Goal: Find contact information: Find contact information

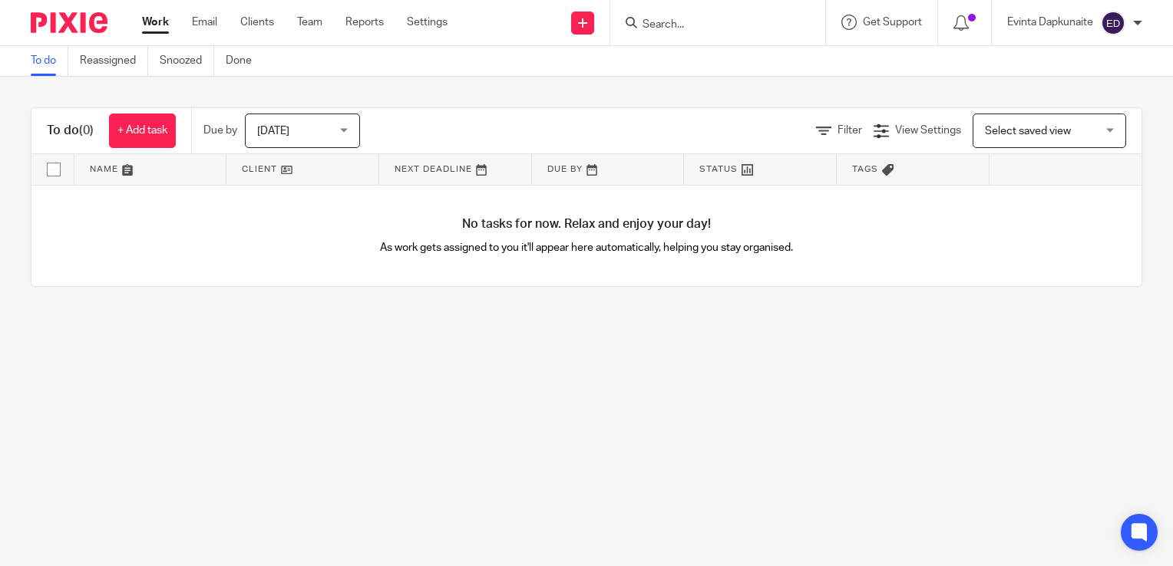
click at [678, 21] on input "Search" at bounding box center [710, 25] width 138 height 14
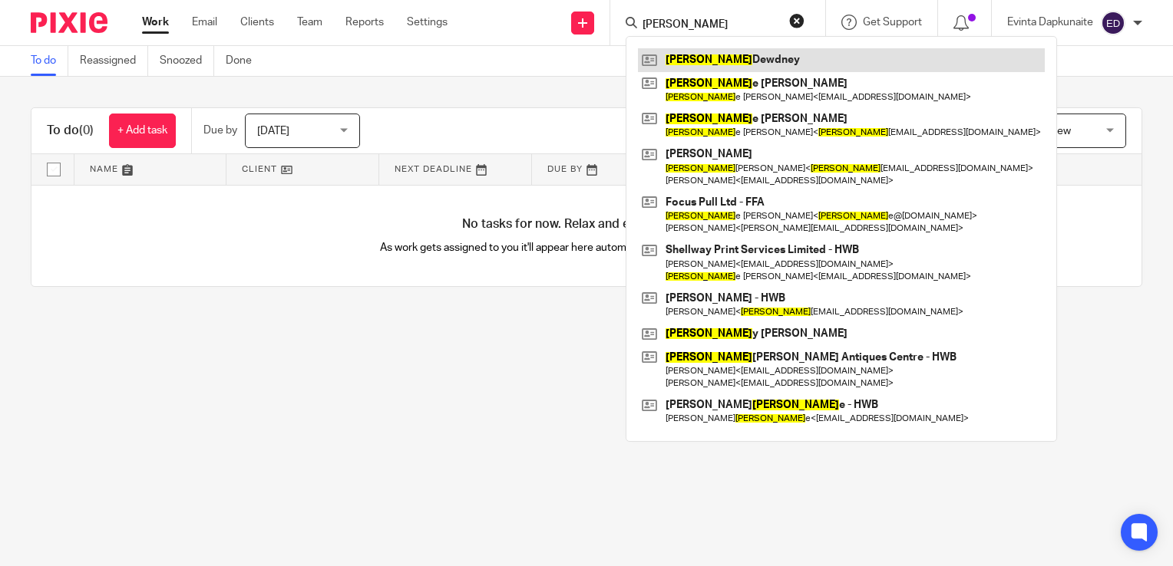
type input "lynn"
click at [699, 51] on link at bounding box center [841, 59] width 407 height 23
click at [701, 54] on link at bounding box center [841, 59] width 407 height 23
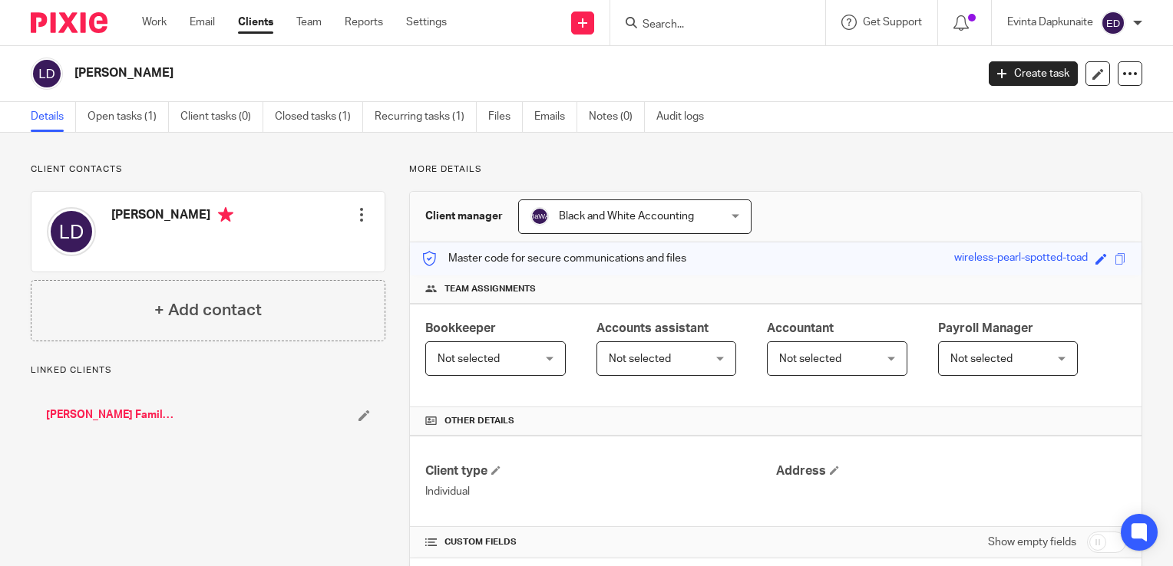
click at [117, 412] on link "[PERSON_NAME] Family Butcher - HWB" at bounding box center [111, 414] width 130 height 15
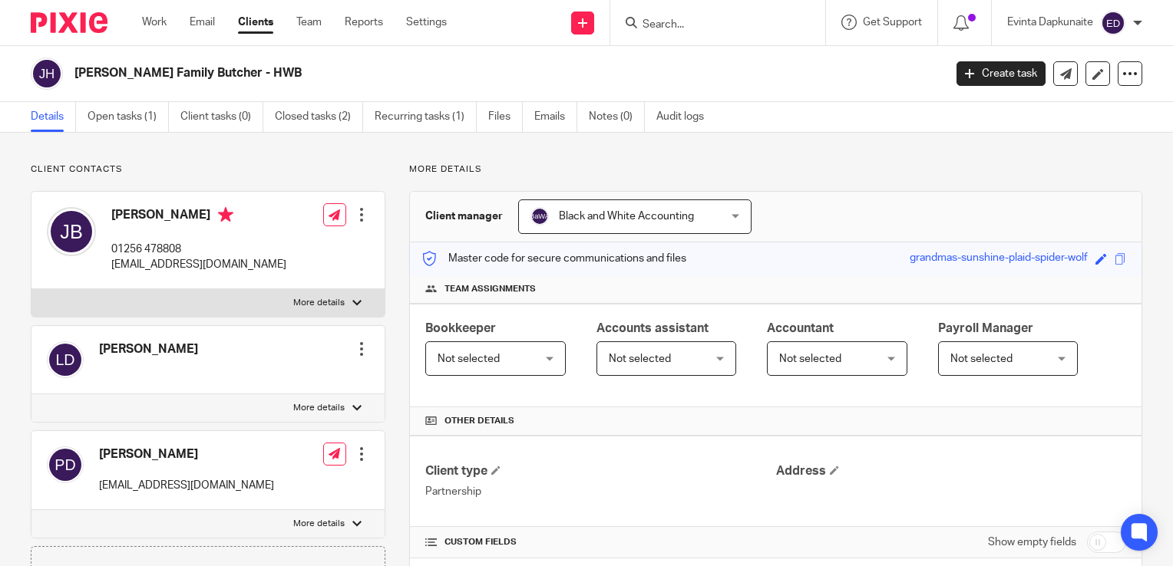
click at [734, 26] on input "Search" at bounding box center [710, 25] width 138 height 14
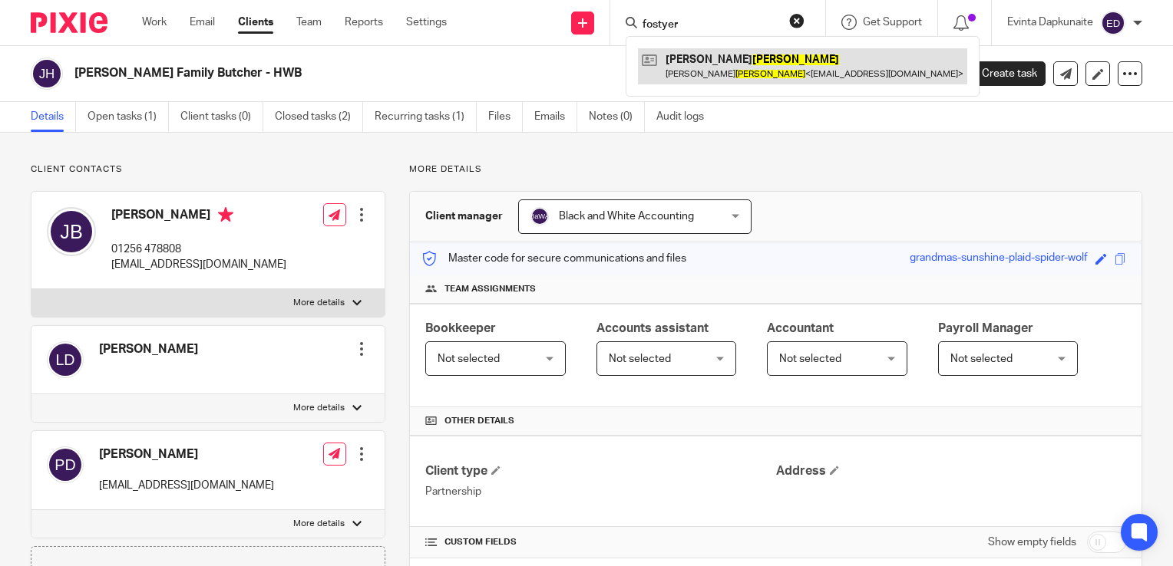
type input "fostyer"
click at [712, 57] on link at bounding box center [802, 65] width 329 height 35
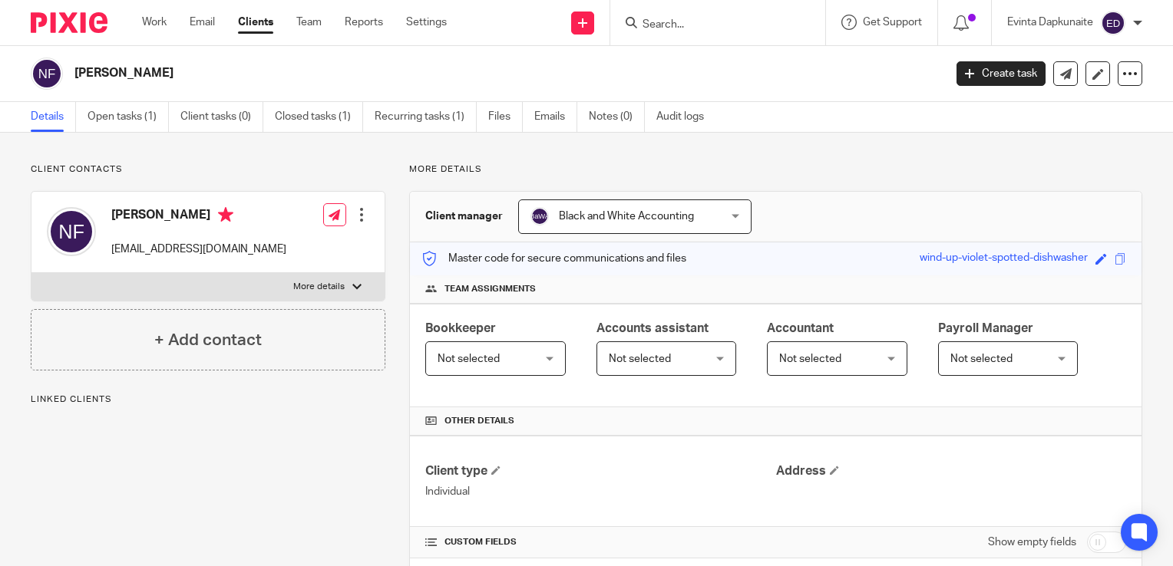
click at [320, 293] on label "More details" at bounding box center [207, 287] width 353 height 28
click at [31, 273] on input "More details" at bounding box center [31, 272] width 1 height 1
checkbox input "true"
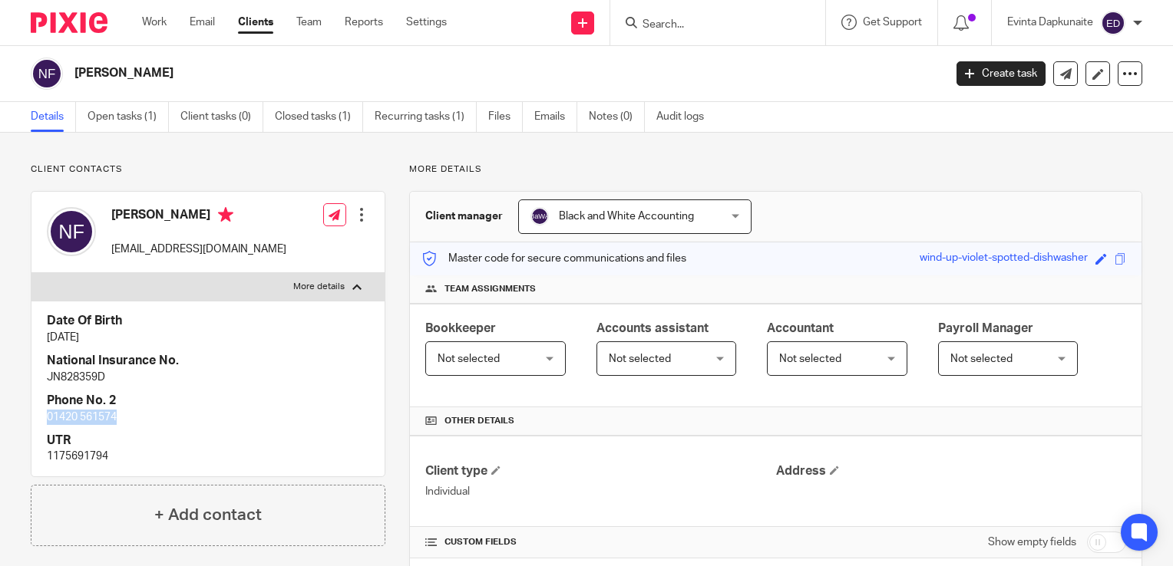
drag, startPoint x: 41, startPoint y: 415, endPoint x: 144, endPoint y: 416, distance: 102.1
click at [144, 416] on div "Date Of Birth 3 Jul 1981 National Insurance No. JN828359D Phone No. 2 01420 561…" at bounding box center [207, 388] width 353 height 175
copy p "01420 561574"
click at [730, 24] on input "Search" at bounding box center [710, 25] width 138 height 14
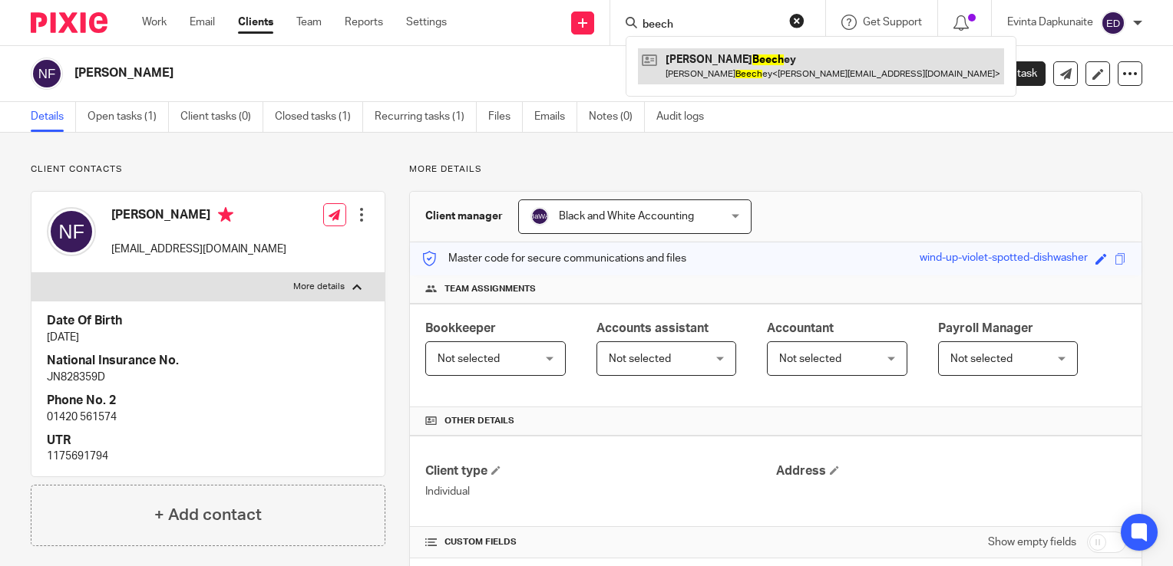
type input "beech"
click at [719, 63] on link at bounding box center [821, 65] width 366 height 35
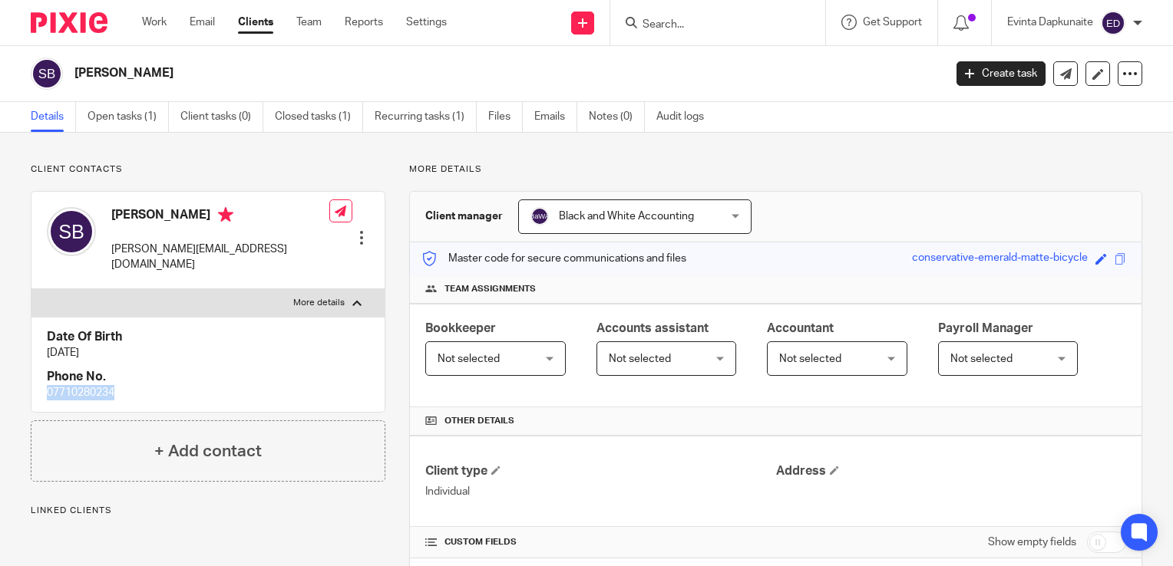
drag, startPoint x: 44, startPoint y: 377, endPoint x: 177, endPoint y: 377, distance: 132.8
click at [177, 377] on div "Date Of Birth [DATE] Phone No. [PHONE_NUMBER]" at bounding box center [207, 365] width 353 height 96
copy p "07710280234"
